Goal: Task Accomplishment & Management: Use online tool/utility

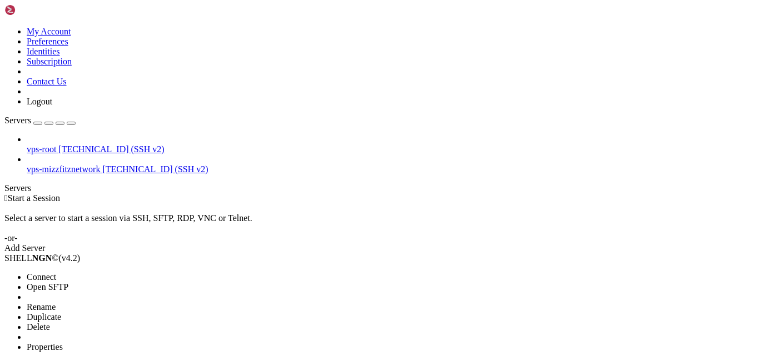
drag, startPoint x: 43, startPoint y: 68, endPoint x: 51, endPoint y: 64, distance: 8.0
drag, startPoint x: 87, startPoint y: 79, endPoint x: 658, endPoint y: 73, distance: 570.7
click at [56, 272] on span "Connect" at bounding box center [41, 276] width 29 height 9
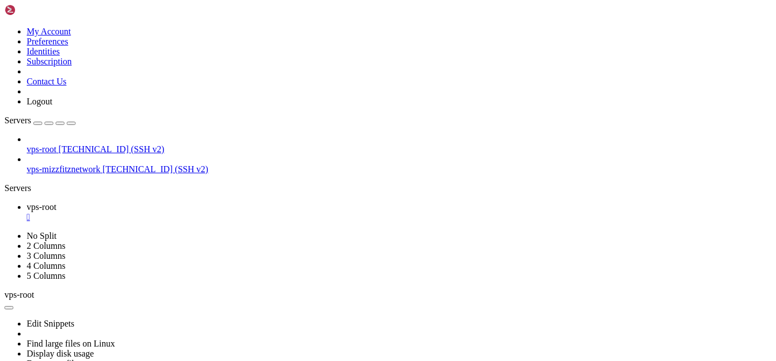
scroll to position [109, 0]
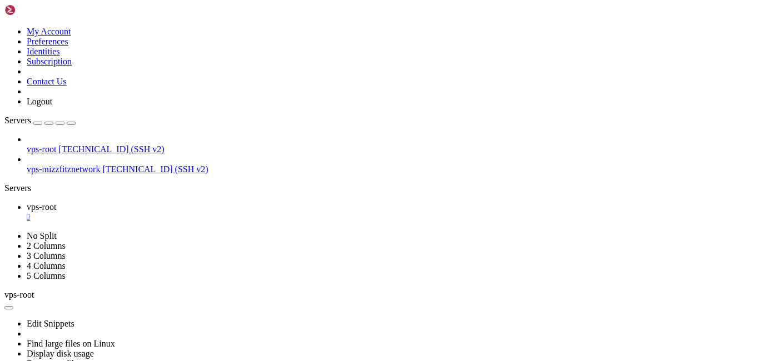
scroll to position [130, 0]
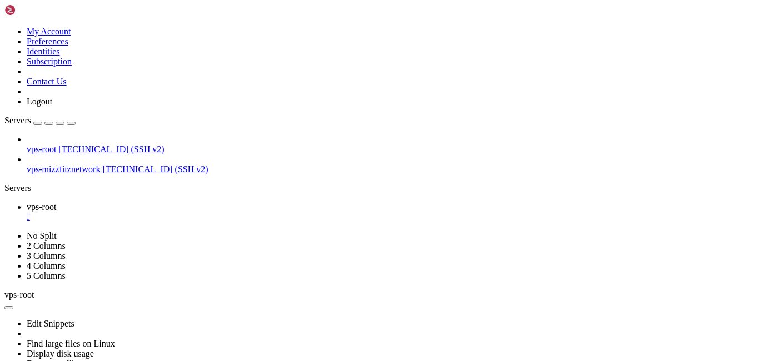
drag, startPoint x: 315, startPoint y: 532, endPoint x: 274, endPoint y: 538, distance: 40.9
drag, startPoint x: 311, startPoint y: 629, endPoint x: 302, endPoint y: 627, distance: 9.2
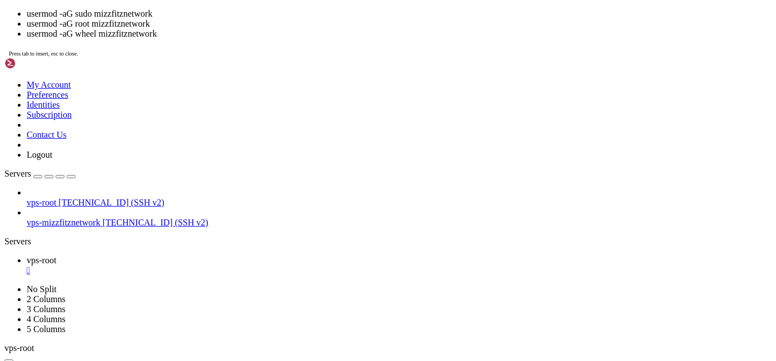
drag, startPoint x: 267, startPoint y: 275, endPoint x: 141, endPoint y: 222, distance: 136.5
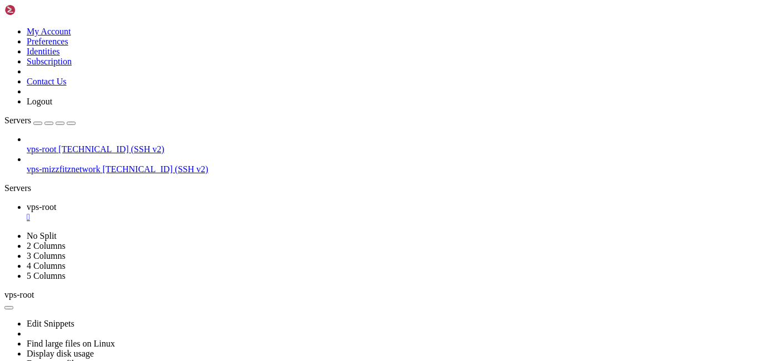
scroll to position [460, 0]
drag, startPoint x: 453, startPoint y: 615, endPoint x: 295, endPoint y: 583, distance: 161.5
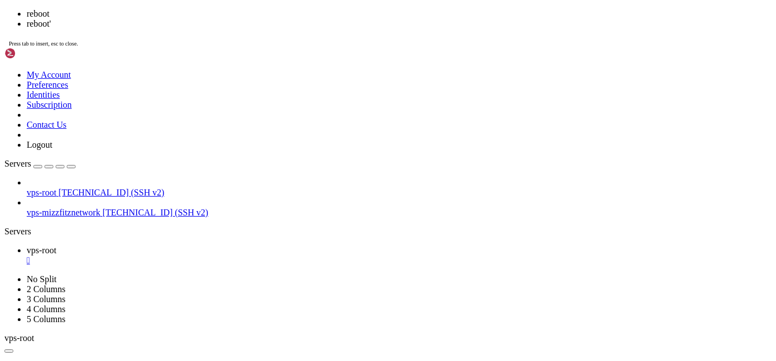
scroll to position [14213, 0]
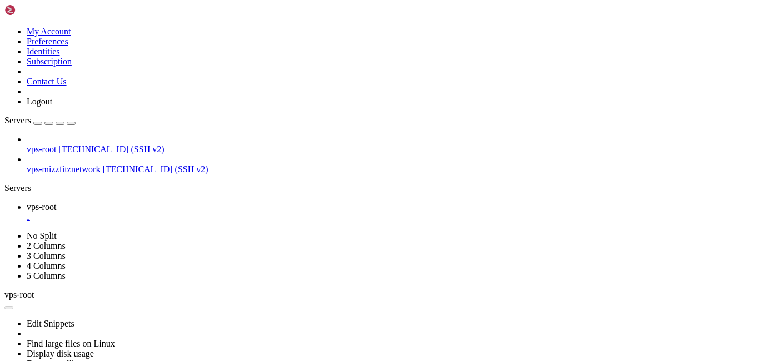
drag, startPoint x: 421, startPoint y: 652, endPoint x: 385, endPoint y: 615, distance: 51.9
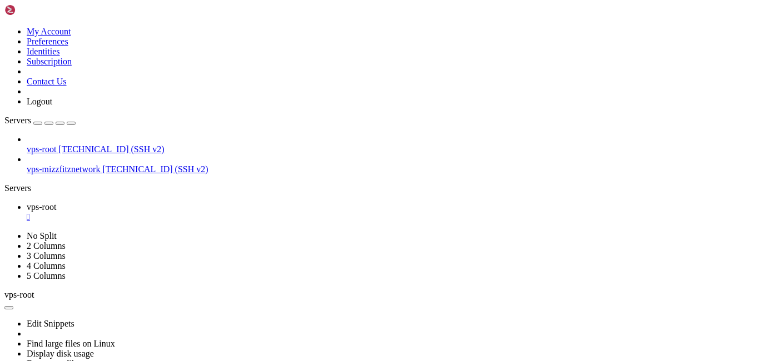
drag, startPoint x: 378, startPoint y: 681, endPoint x: 386, endPoint y: 672, distance: 11.4
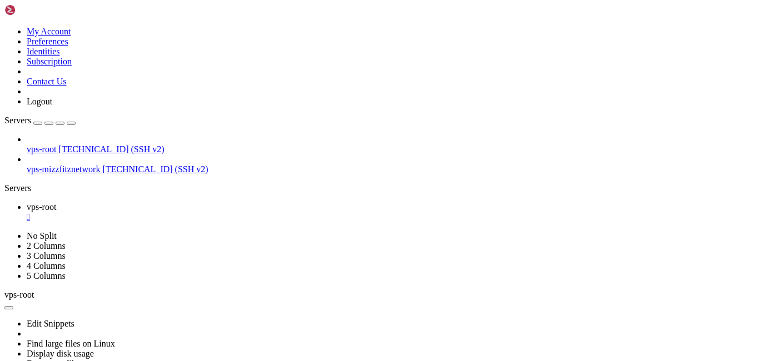
drag, startPoint x: 283, startPoint y: 623, endPoint x: 566, endPoint y: 626, distance: 282.9
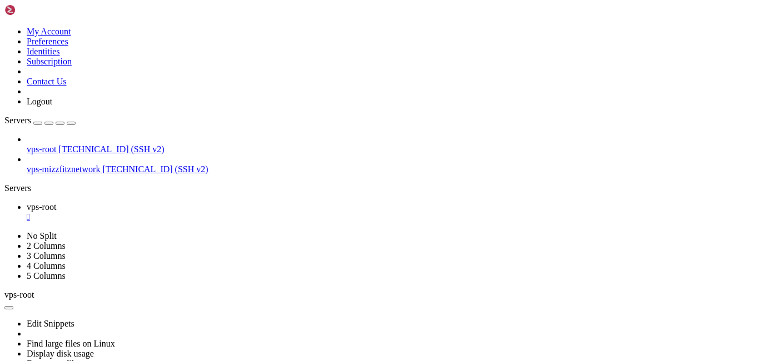
click at [198, 212] on div "" at bounding box center [399, 217] width 745 height 10
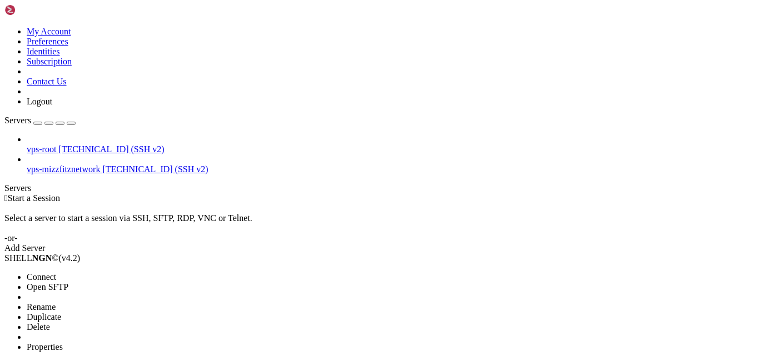
click at [56, 272] on span "Connect" at bounding box center [41, 276] width 29 height 9
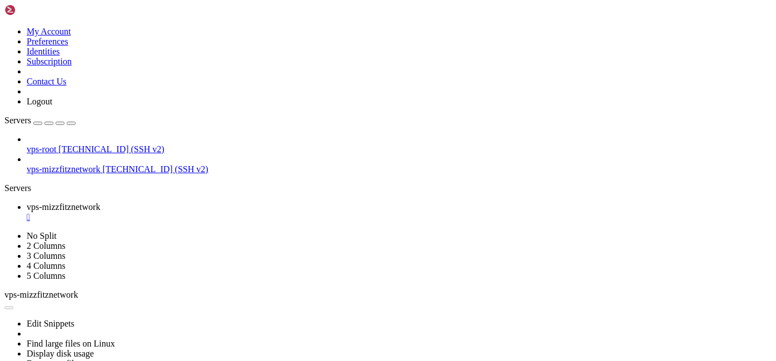
scroll to position [0, 0]
click at [233, 212] on div "" at bounding box center [399, 217] width 745 height 10
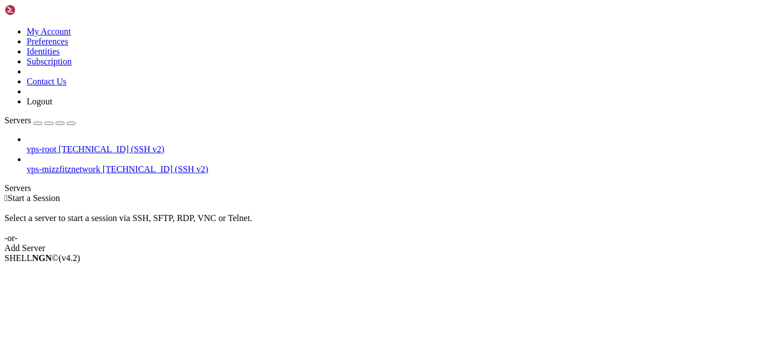
click at [133, 7] on div "My Account Preferences Identities Subscription Contact Us Logout" at bounding box center [387, 55] width 767 height 102
click at [4, 27] on icon at bounding box center [4, 27] width 0 height 0
click at [60, 56] on link "Identities" at bounding box center [43, 51] width 33 height 9
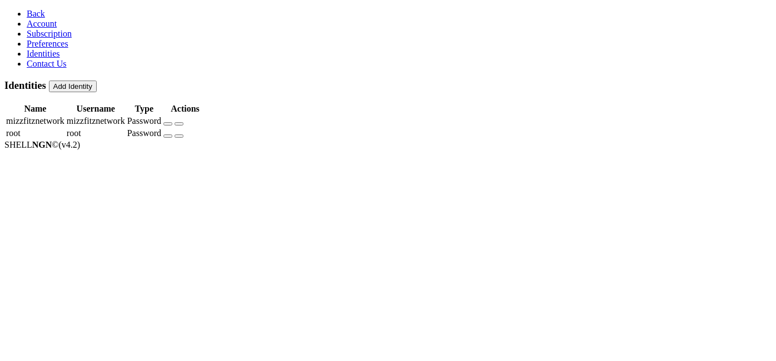
click at [172, 122] on button "button" at bounding box center [167, 123] width 9 height 3
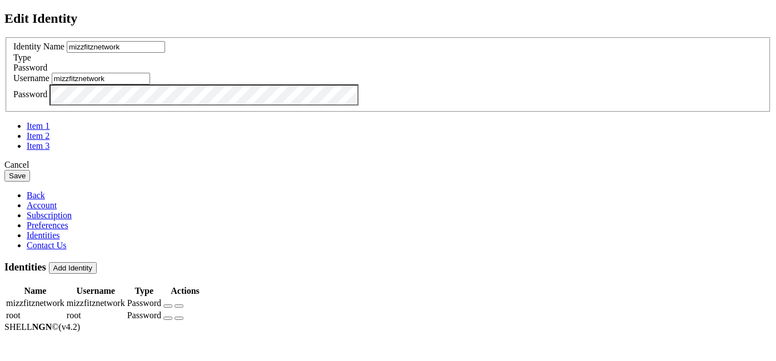
click at [118, 182] on div "Edit Identity Identity Name mizzfitznetwork Type Password Username mizzfitznetw…" at bounding box center [387, 96] width 767 height 171
click at [672, 182] on div "Edit Identity Identity Name mizzfitznetwork Type Password Username mizzfitznetw…" at bounding box center [387, 96] width 767 height 171
click at [83, 182] on div "Edit Identity Identity Name mizzfitznetwork Type Password Username mizzfitznetw…" at bounding box center [387, 96] width 767 height 171
click at [540, 182] on div "Cancel Save" at bounding box center [387, 171] width 767 height 22
click at [30, 182] on button "Save" at bounding box center [17, 176] width 26 height 12
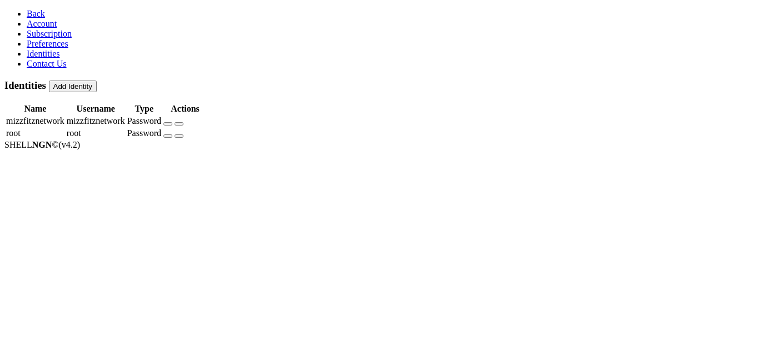
click at [27, 10] on icon at bounding box center [27, 13] width 0 height 9
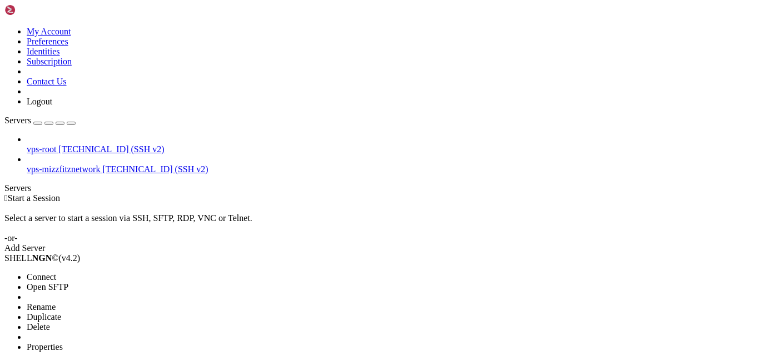
click at [56, 272] on span "Connect" at bounding box center [41, 276] width 29 height 9
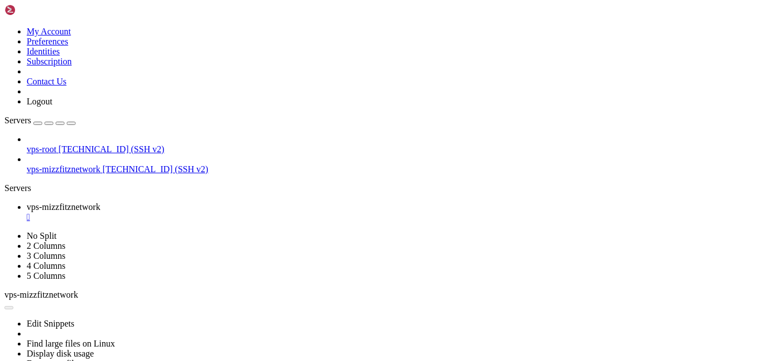
scroll to position [100, 0]
drag, startPoint x: 565, startPoint y: 625, endPoint x: 401, endPoint y: 601, distance: 165.7
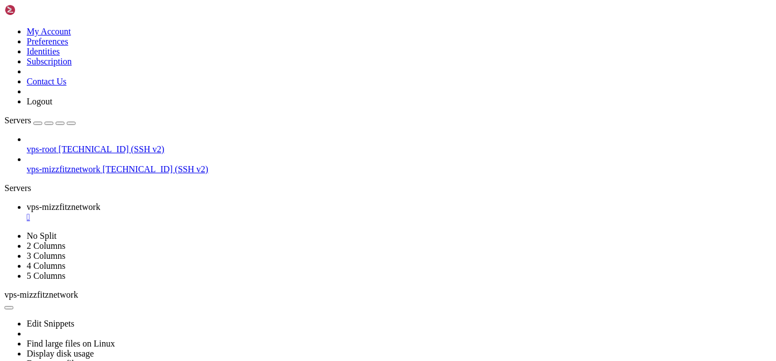
scroll to position [140, 0]
drag, startPoint x: 416, startPoint y: 600, endPoint x: 357, endPoint y: 615, distance: 61.5
drag, startPoint x: 257, startPoint y: 674, endPoint x: 217, endPoint y: 671, distance: 40.7
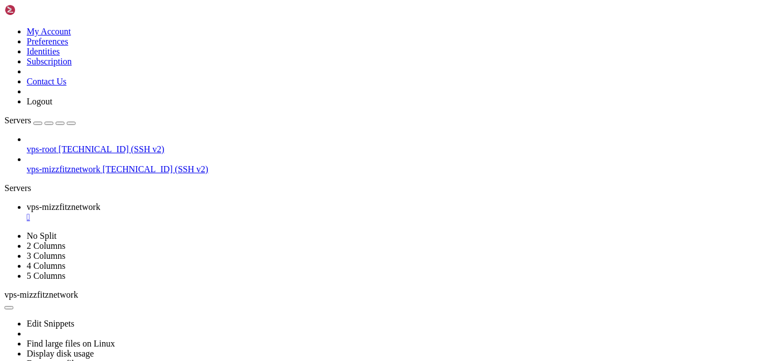
drag, startPoint x: 73, startPoint y: 67, endPoint x: 425, endPoint y: 92, distance: 353.2
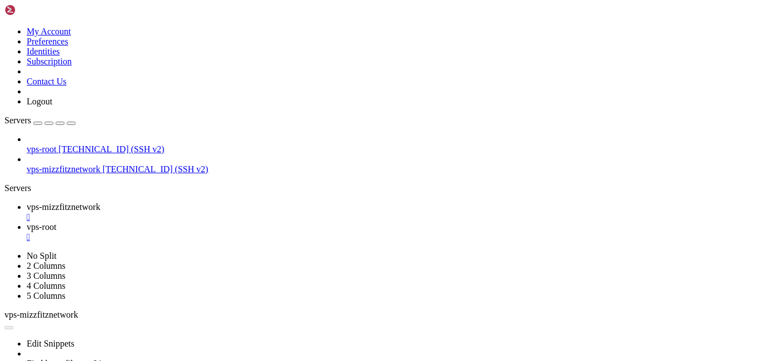
scroll to position [0, 0]
drag, startPoint x: 367, startPoint y: 789, endPoint x: 221, endPoint y: 758, distance: 149.4
click at [302, 232] on div "" at bounding box center [399, 237] width 745 height 10
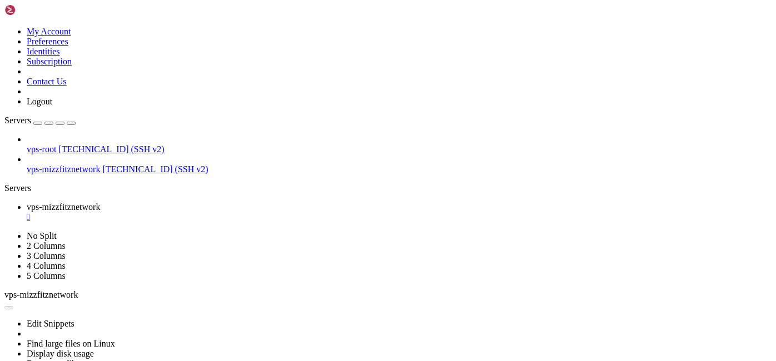
drag, startPoint x: 456, startPoint y: 148, endPoint x: 461, endPoint y: 152, distance: 6.3
drag, startPoint x: 435, startPoint y: 530, endPoint x: 431, endPoint y: 523, distance: 8.0
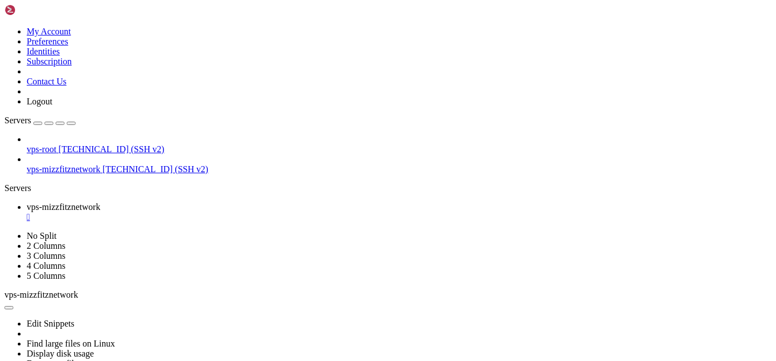
drag, startPoint x: 62, startPoint y: 671, endPoint x: 7, endPoint y: 670, distance: 54.5
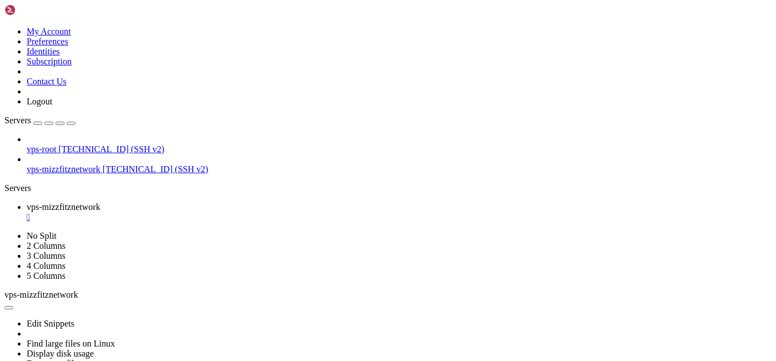
scroll to position [3871, 0]
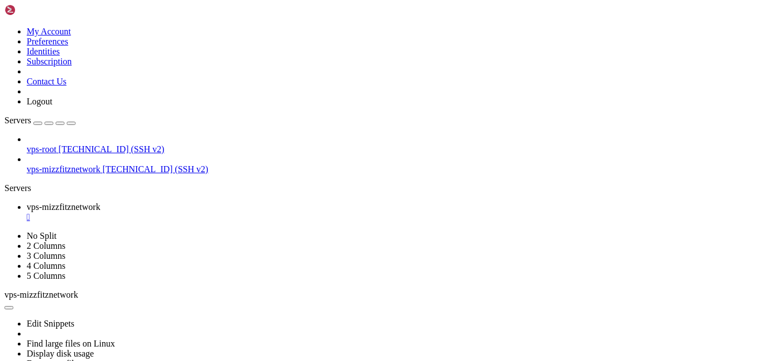
scroll to position [25405, 0]
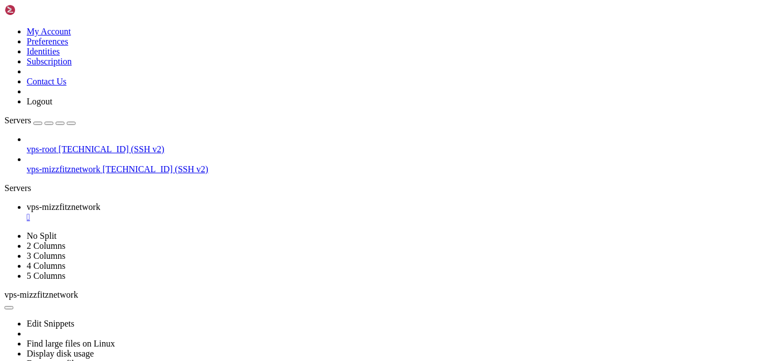
scroll to position [34647, 0]
drag, startPoint x: 53, startPoint y: 100, endPoint x: 64, endPoint y: 103, distance: 11.1
drag, startPoint x: 109, startPoint y: 128, endPoint x: 218, endPoint y: 137, distance: 109.3
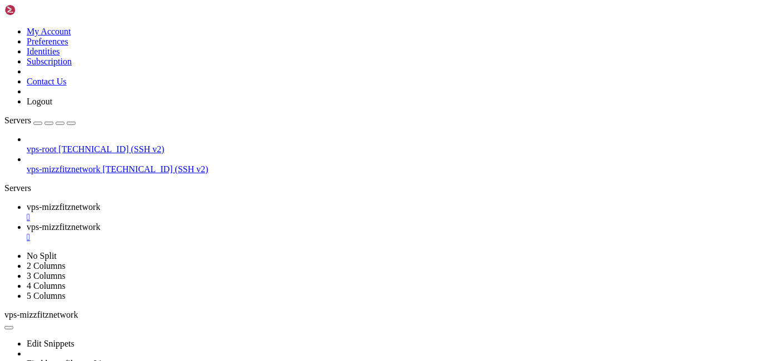
scroll to position [41, 0]
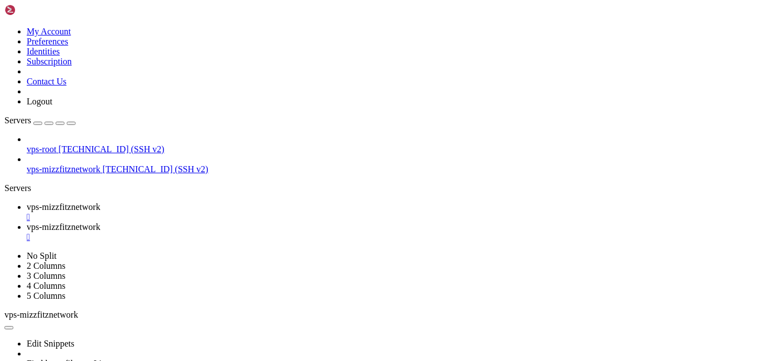
type input "/home/mizzfitznetwork/Chat/Server/conf"
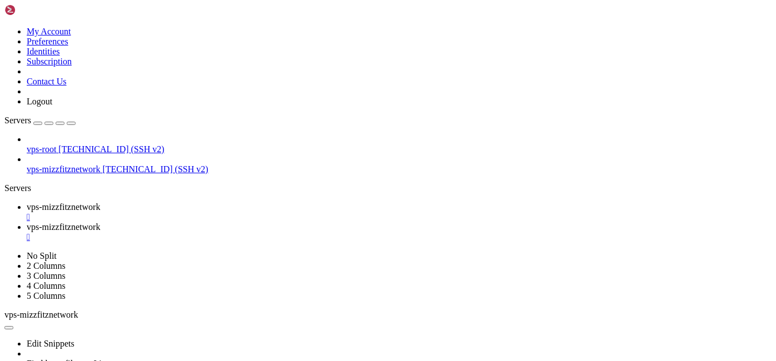
drag, startPoint x: 282, startPoint y: 281, endPoint x: 303, endPoint y: 281, distance: 21.7
type textarea "*/"
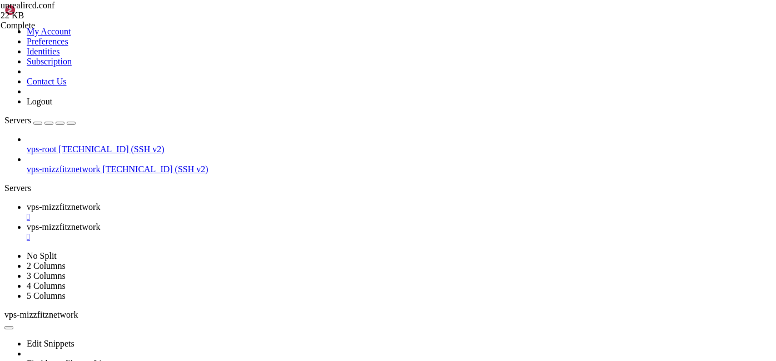
drag, startPoint x: 743, startPoint y: 36, endPoint x: 733, endPoint y: 34, distance: 10.1
click at [100, 202] on span "vps-mizzfitznetwork" at bounding box center [63, 206] width 73 height 9
click at [100, 222] on span "vps-mizzfitznetwork" at bounding box center [63, 226] width 73 height 9
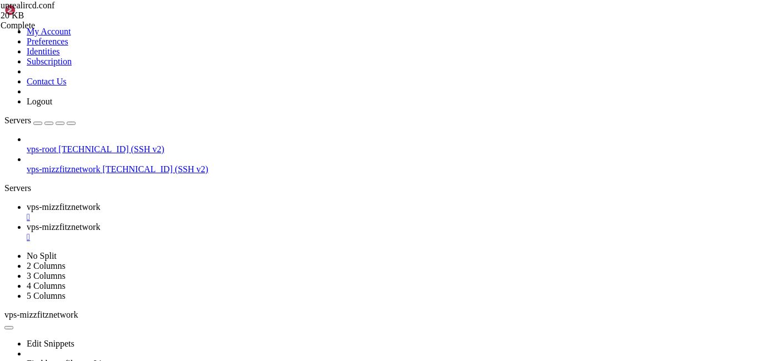
scroll to position [0, 0]
drag, startPoint x: 219, startPoint y: 121, endPoint x: 236, endPoint y: 119, distance: 16.2
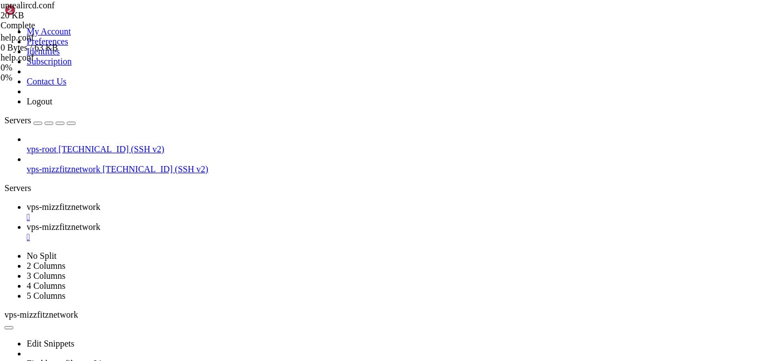
click at [100, 202] on span "vps-mizzfitznetwork" at bounding box center [63, 206] width 73 height 9
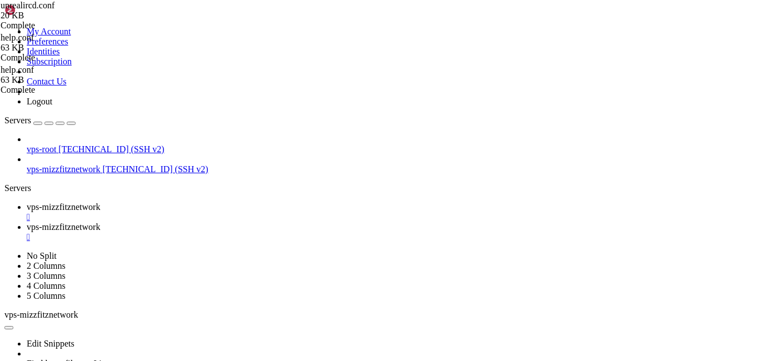
click at [100, 222] on span "vps-mizzfitznetwork" at bounding box center [63, 226] width 73 height 9
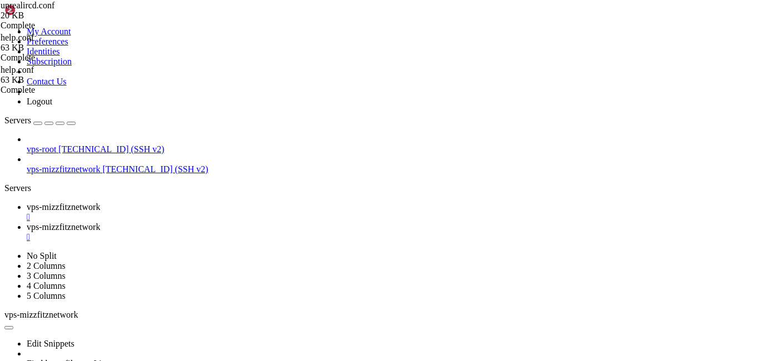
click at [179, 202] on link "vps-mizzfitznetwork " at bounding box center [399, 212] width 745 height 20
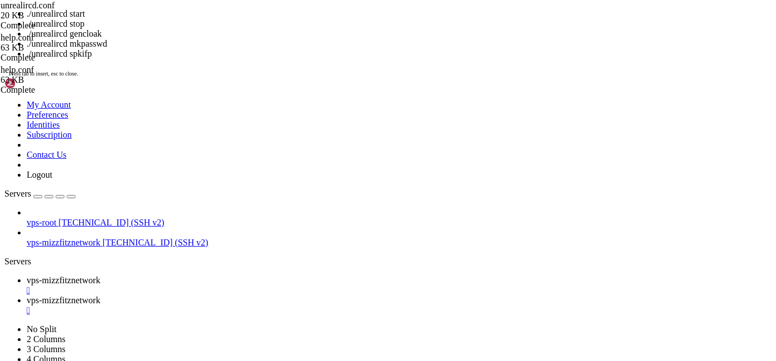
scroll to position [52861, 0]
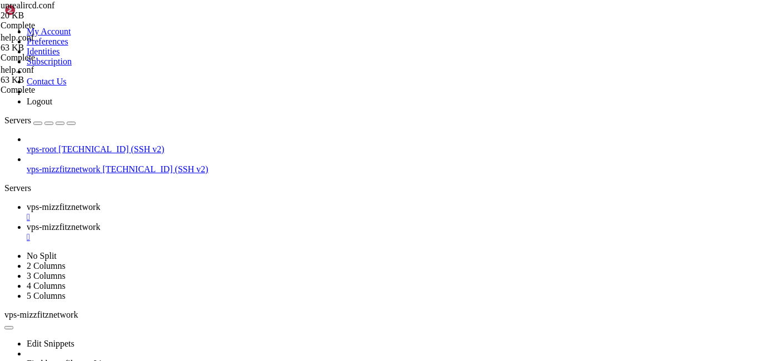
drag, startPoint x: 106, startPoint y: 601, endPoint x: 12, endPoint y: 606, distance: 94.0
drag, startPoint x: 129, startPoint y: 233, endPoint x: 137, endPoint y: 232, distance: 7.4
click at [134, 174] on div "vps-root 23.160.56.4 (SSH v2) vps-mizzfitznetwork 23.160.56.4 (SSH v2)" at bounding box center [387, 154] width 767 height 40
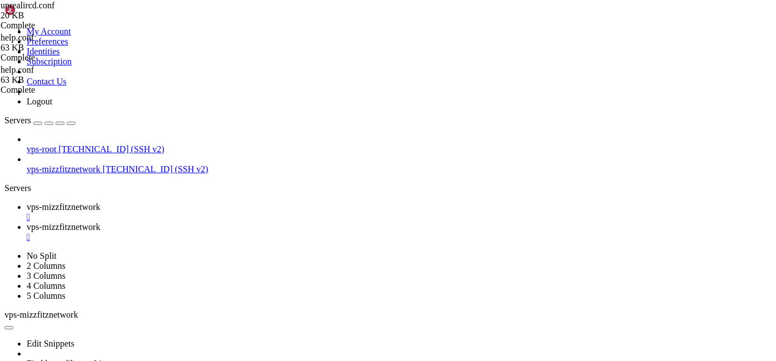
drag, startPoint x: 88, startPoint y: 600, endPoint x: 64, endPoint y: 595, distance: 24.3
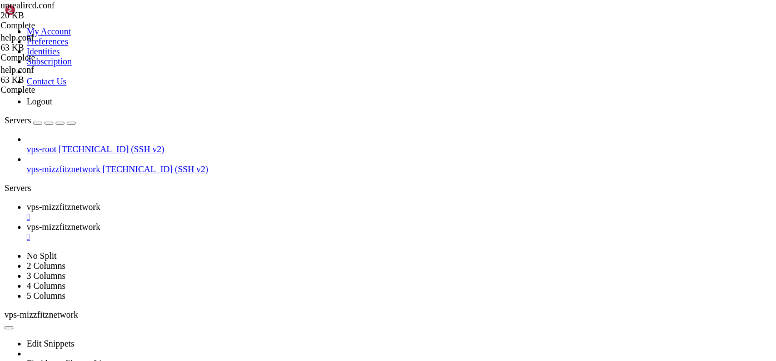
copy x-row "upgrade"
click at [100, 222] on span "vps-mizzfitznetwork" at bounding box center [63, 226] width 73 height 9
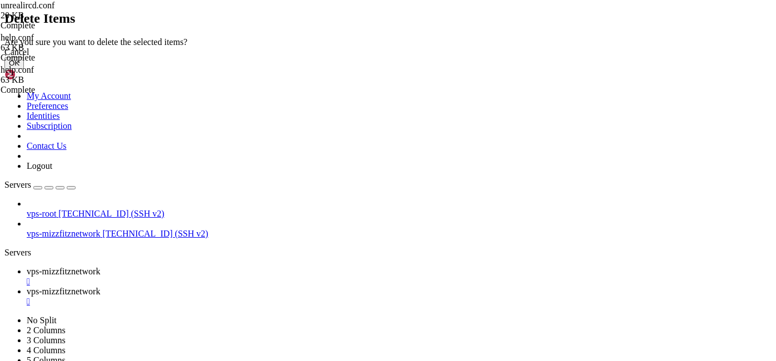
click at [24, 69] on button "OK" at bounding box center [13, 63] width 19 height 12
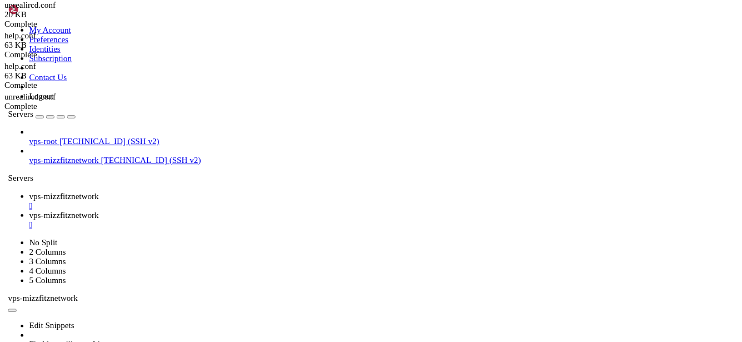
scroll to position [0, 0]
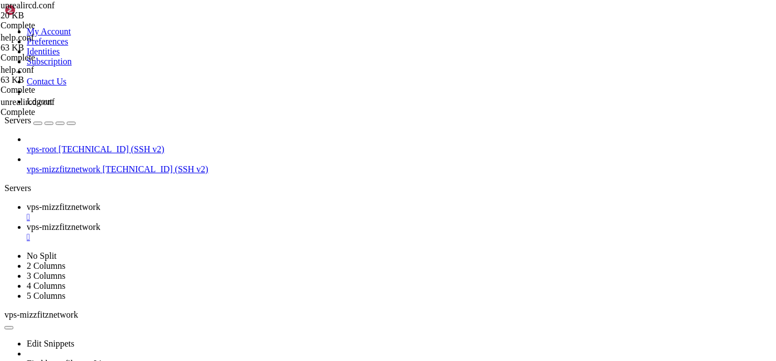
type input "/home/mizzfitznetwork/Chat/Server/conf/examples"
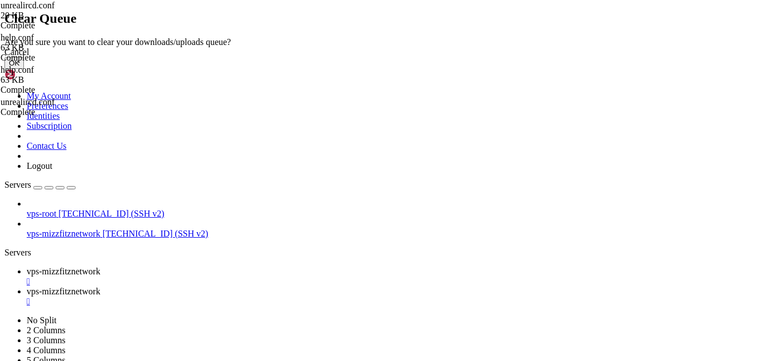
drag, startPoint x: 529, startPoint y: 216, endPoint x: 521, endPoint y: 216, distance: 8.4
click at [24, 69] on button "OK" at bounding box center [13, 63] width 19 height 12
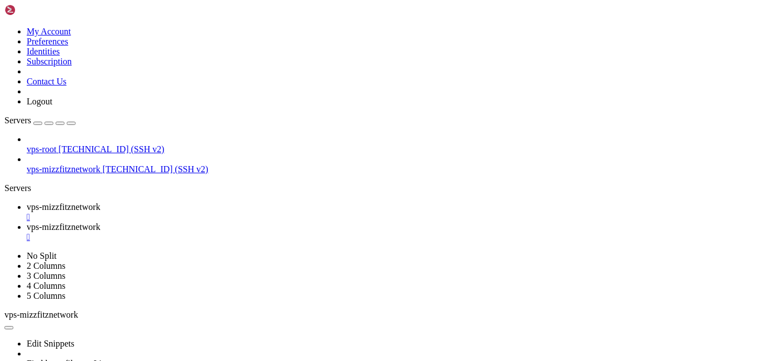
drag, startPoint x: 246, startPoint y: 293, endPoint x: 246, endPoint y: 285, distance: 8.3
drag, startPoint x: 701, startPoint y: 198, endPoint x: 695, endPoint y: 179, distance: 20.0
click at [702, 197] on div "example.conf 22 KB Complete" at bounding box center [388, 180] width 776 height 361
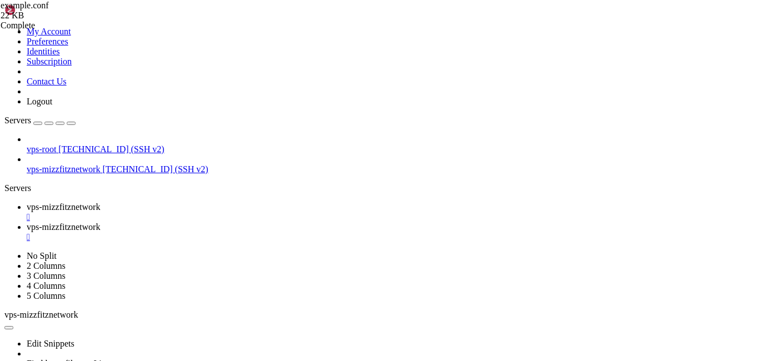
click at [764, 327] on div "example.conf 22 KB Complete" at bounding box center [388, 180] width 776 height 361
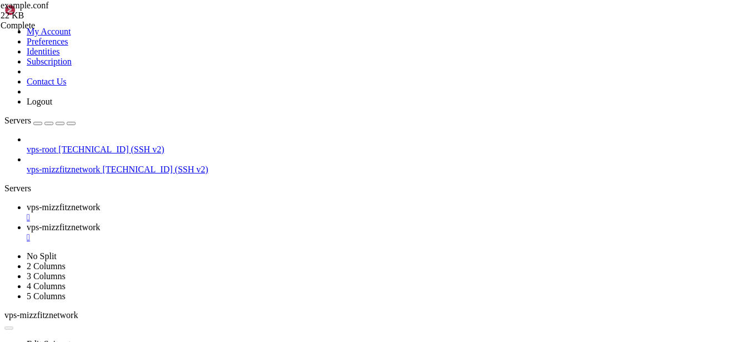
scroll to position [7, 0]
